Goal: Register for event/course

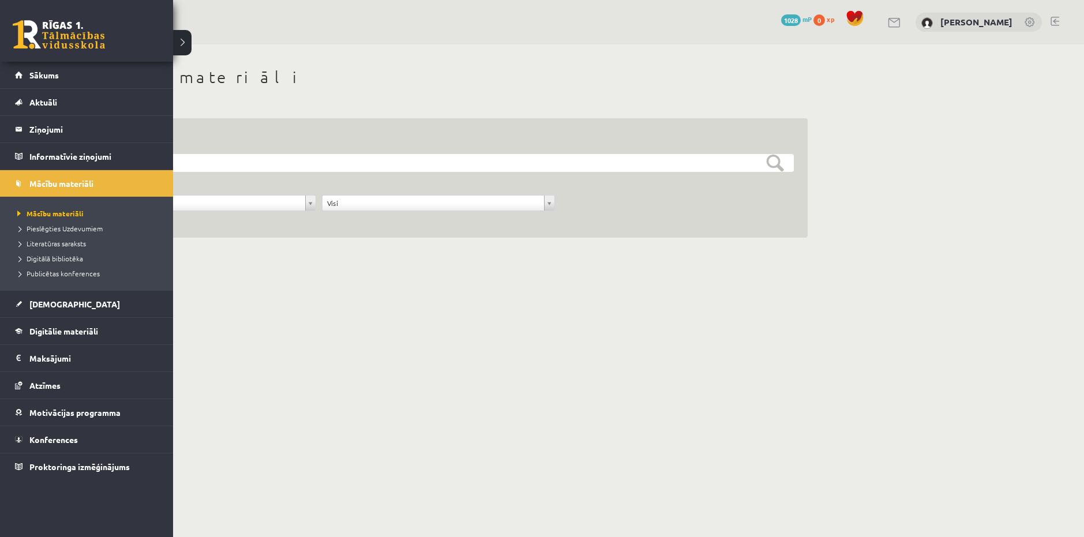
click at [19, 17] on div "7 Dāvanas 1028 mP 0 xp" at bounding box center [86, 31] width 173 height 62
click at [29, 33] on link at bounding box center [59, 34] width 92 height 29
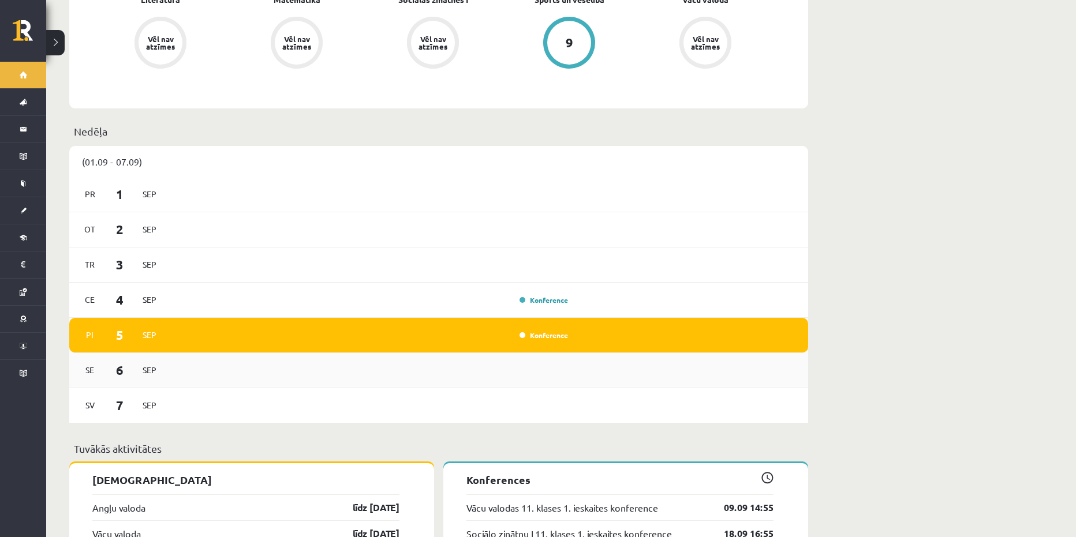
scroll to position [519, 0]
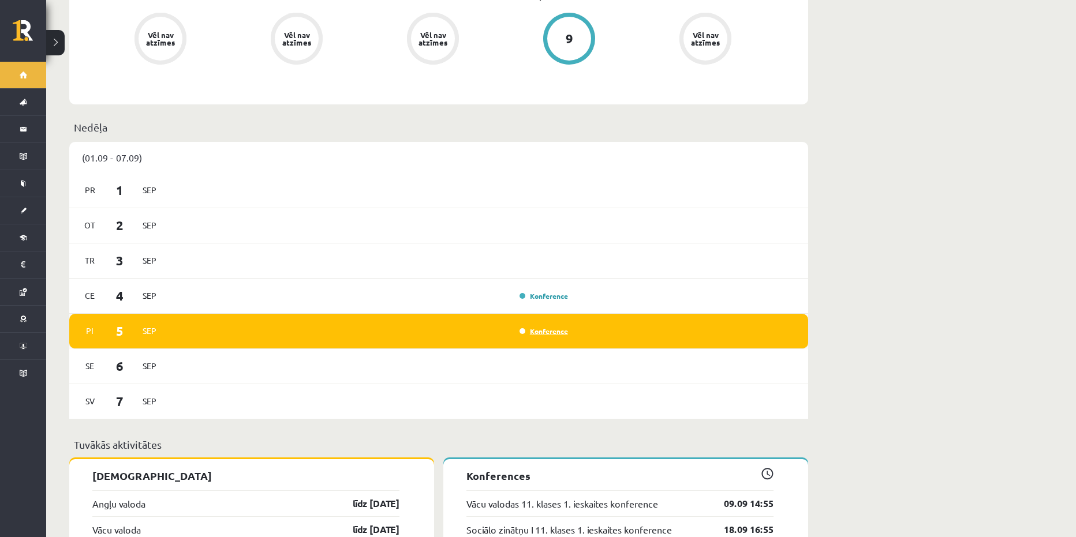
click at [543, 327] on link "Konference" at bounding box center [543, 331] width 48 height 9
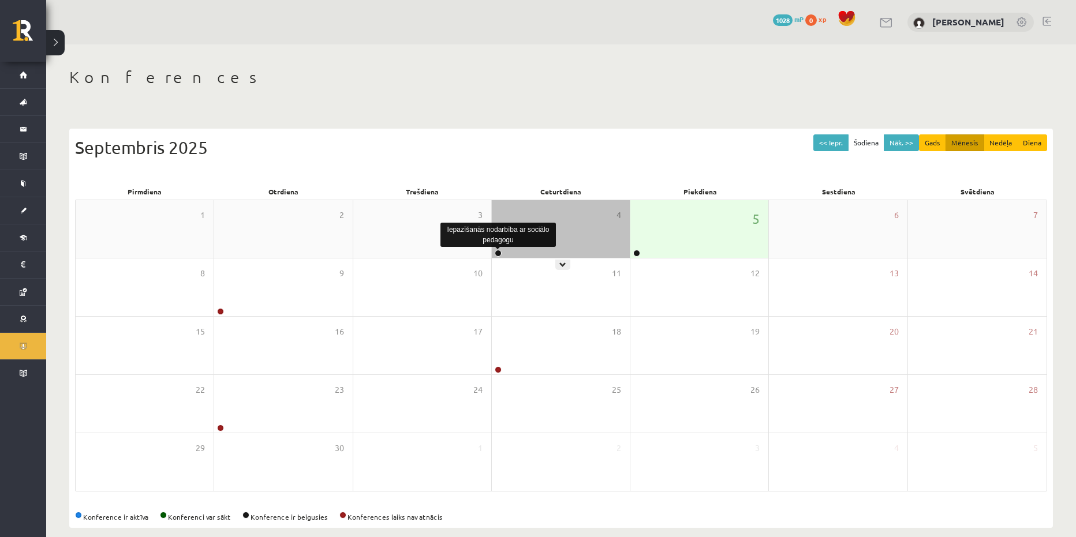
click at [497, 253] on link at bounding box center [498, 253] width 7 height 7
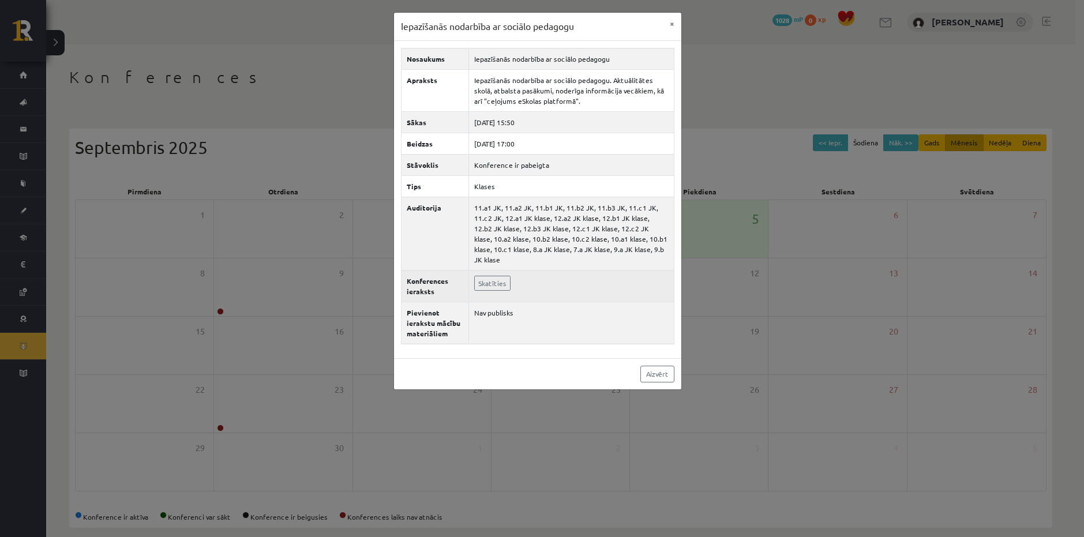
click at [545, 283] on td "Skatīties" at bounding box center [571, 286] width 205 height 32
click at [493, 276] on link "Skatīties" at bounding box center [492, 283] width 36 height 15
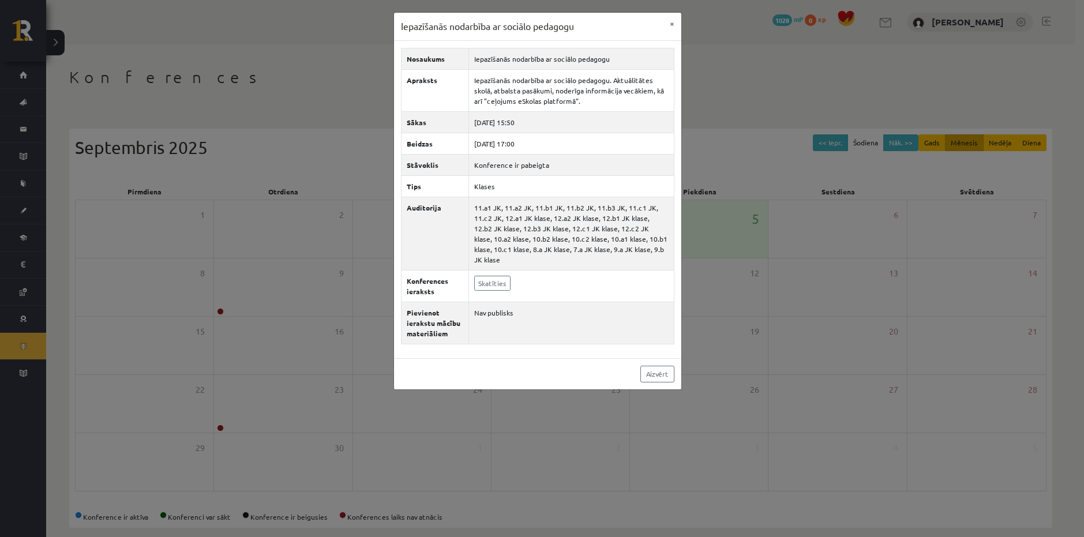
drag, startPoint x: 553, startPoint y: 424, endPoint x: 541, endPoint y: 416, distance: 14.3
click at [549, 423] on div "Iepazīšanās nodarbība ar sociālo pedagogu × Nosaukums Iepazīšanās nodarbība ar …" at bounding box center [542, 268] width 1084 height 537
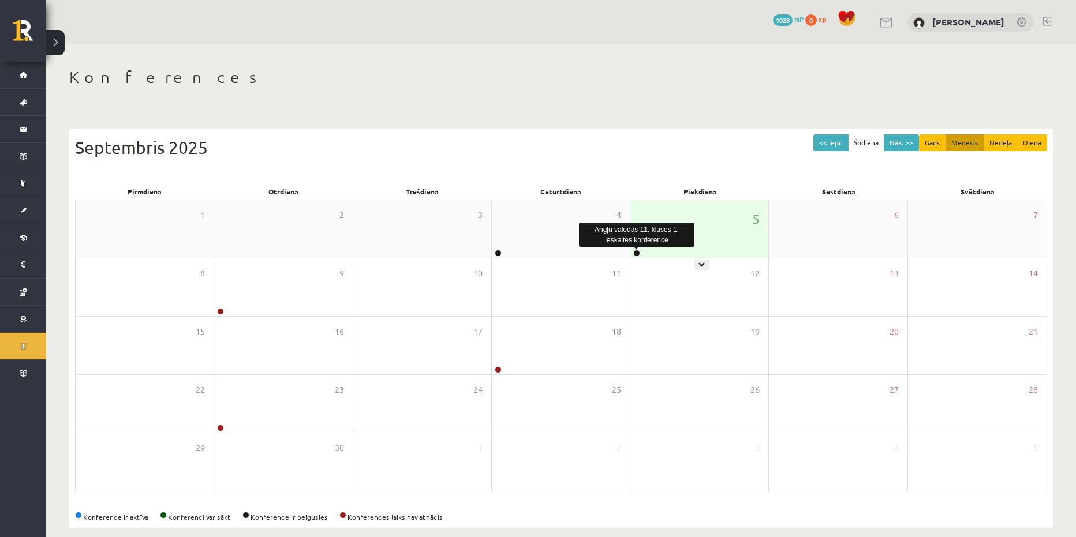
click at [637, 251] on link at bounding box center [636, 253] width 7 height 7
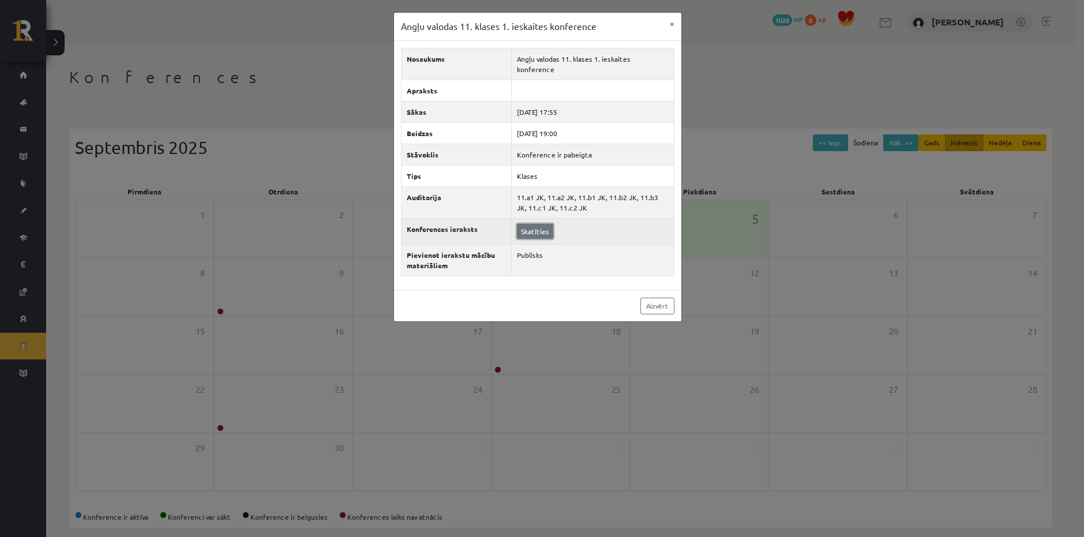
click at [527, 224] on link "Skatīties" at bounding box center [535, 231] width 36 height 15
